Goal: Find specific page/section: Find specific page/section

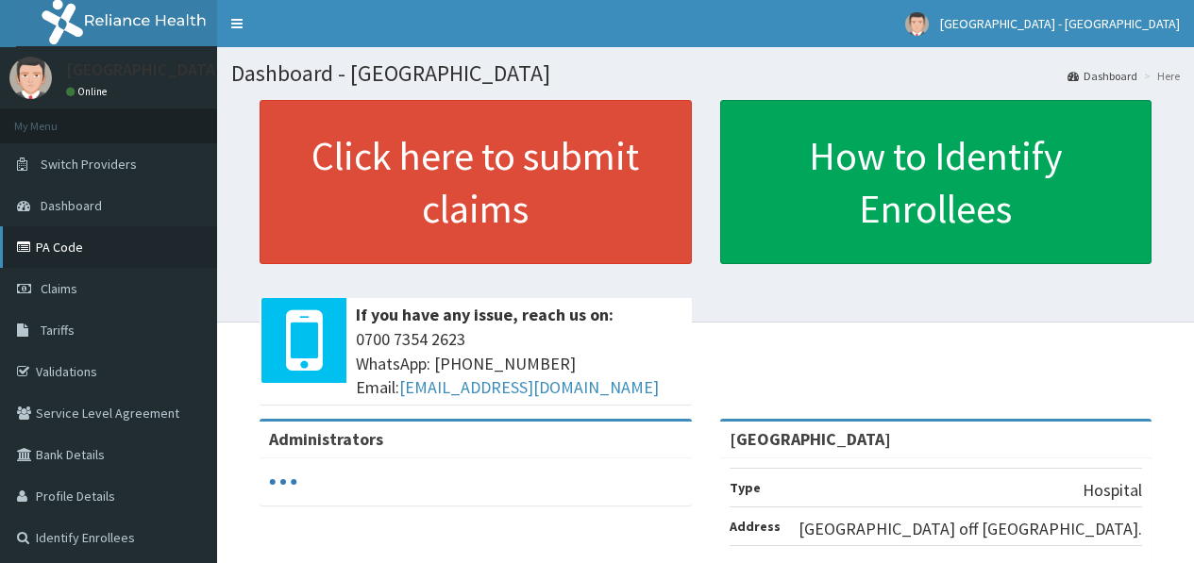
click at [61, 243] on link "PA Code" at bounding box center [108, 247] width 217 height 42
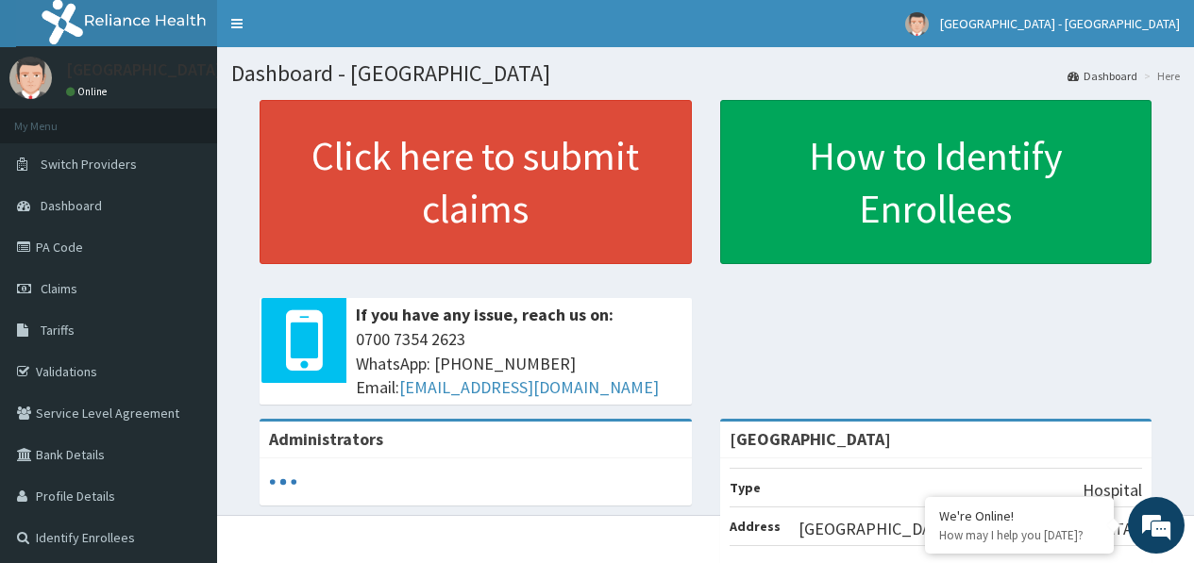
click at [690, 432] on div "Administrators" at bounding box center [475, 440] width 432 height 37
